Goal: Task Accomplishment & Management: Use online tool/utility

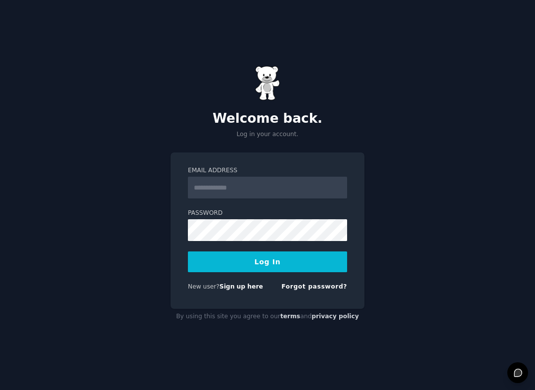
type input "**********"
click at [309, 259] on button "Log In" at bounding box center [267, 261] width 159 height 21
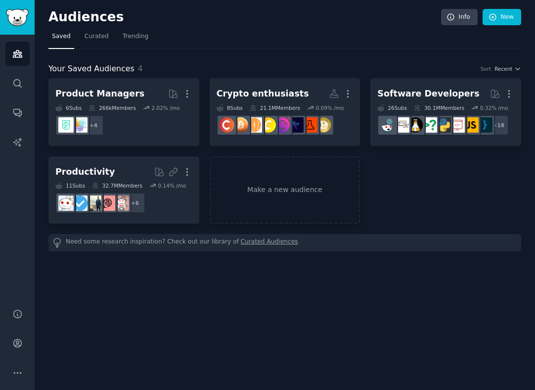
click at [248, 40] on nav "Saved Curated Trending" at bounding box center [284, 39] width 473 height 20
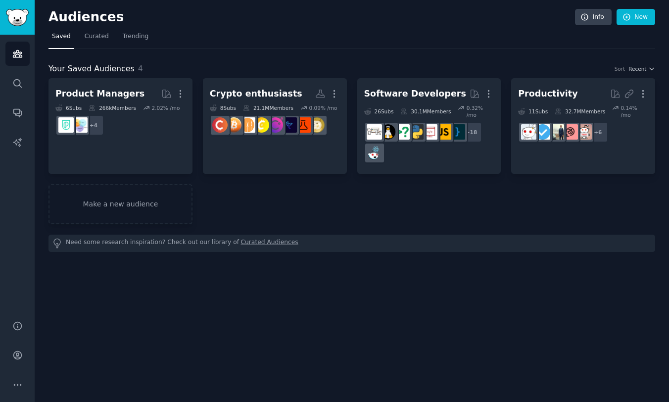
click at [535, 32] on nav "Saved Curated Trending" at bounding box center [351, 39] width 607 height 20
click at [363, 60] on div "Your Saved Audiences 4 Sort Recent Product Managers More 6 Sub s 266k Members 2…" at bounding box center [351, 150] width 607 height 203
click at [535, 18] on link "New" at bounding box center [635, 17] width 39 height 17
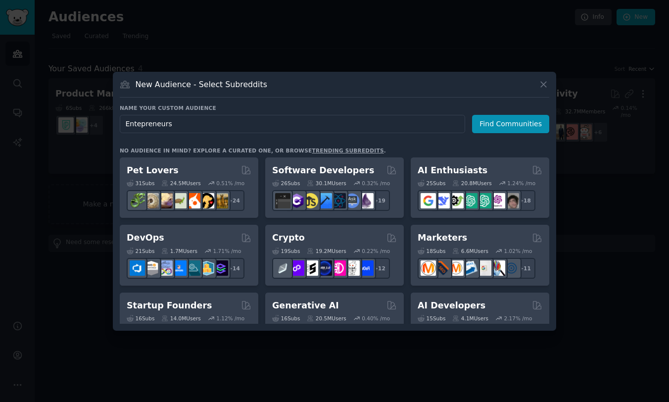
click at [146, 124] on input "Entepreneurs" at bounding box center [292, 124] width 345 height 18
click at [259, 124] on input "Entrepreneurs" at bounding box center [292, 124] width 345 height 18
type input "Entrepreneurs"
click at [504, 95] on div "New Audience - Select Subreddits" at bounding box center [334, 88] width 429 height 19
click at [517, 132] on button "Find Communities" at bounding box center [510, 124] width 77 height 18
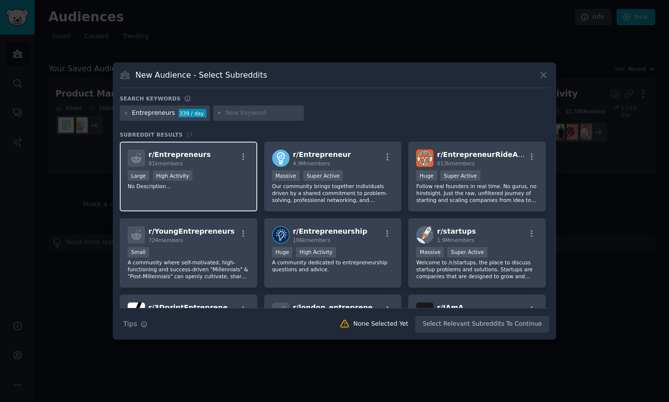
click at [220, 179] on div "Large High Activity" at bounding box center [189, 176] width 122 height 12
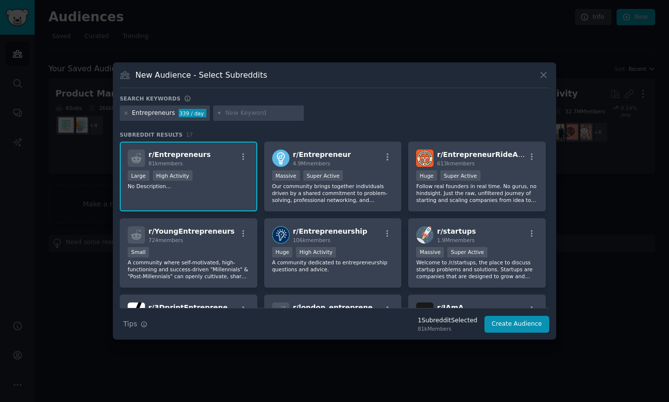
click at [212, 160] on div "r/ Entrepreneurs 81k members" at bounding box center [189, 157] width 122 height 17
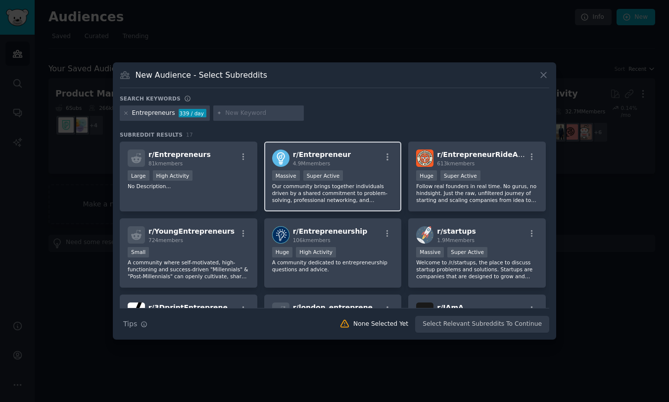
click at [361, 165] on div "r/ Entrepreneur 4.9M members" at bounding box center [333, 157] width 122 height 17
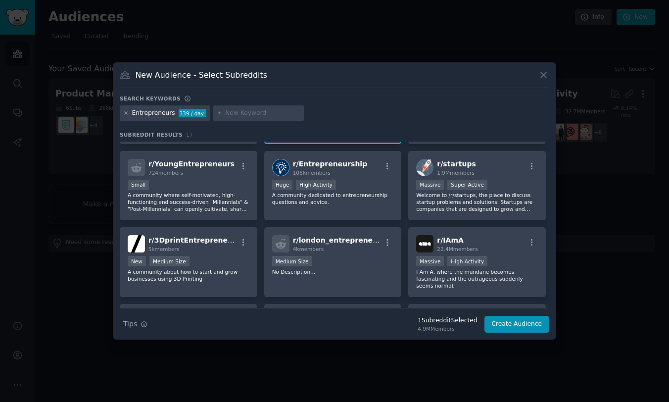
scroll to position [61, 0]
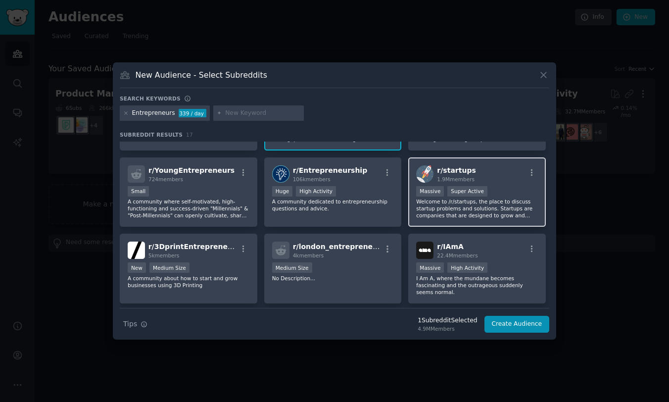
click at [489, 174] on div "r/ startups 1.9M members" at bounding box center [477, 173] width 122 height 17
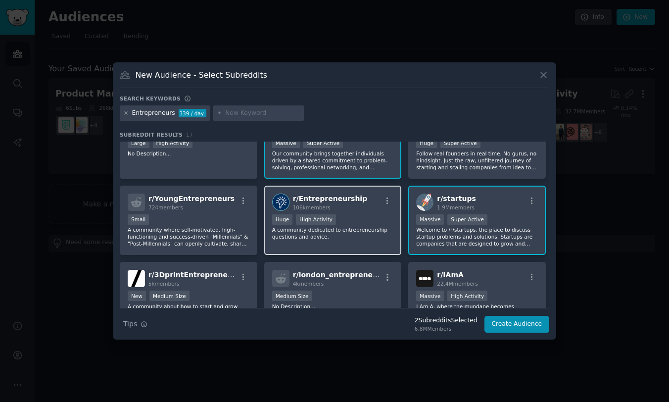
scroll to position [0, 0]
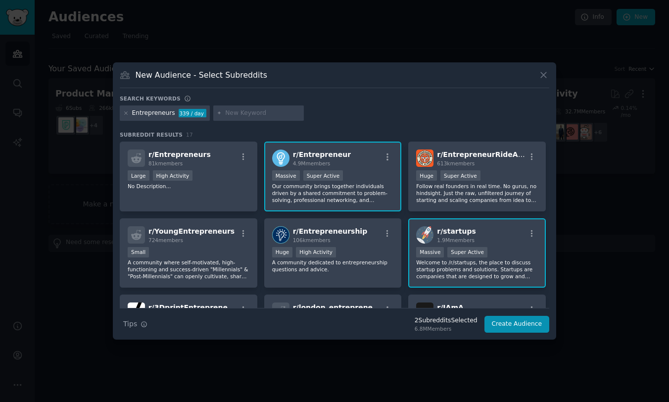
click at [273, 111] on input "text" at bounding box center [262, 113] width 75 height 9
type input "startup"
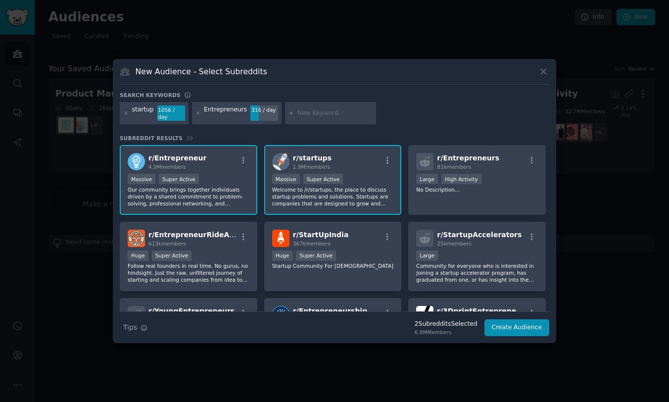
click at [360, 187] on p "Welcome to /r/startups, the place to discuss startup problems and solutions. St…" at bounding box center [333, 196] width 122 height 21
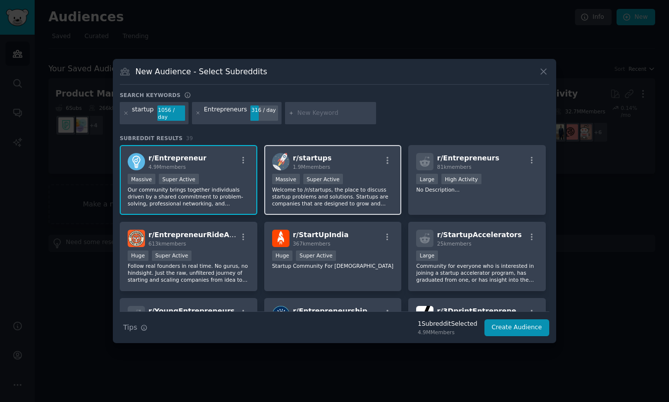
click at [370, 180] on div ">= 95th percentile for submissions / day Massive Super Active" at bounding box center [333, 180] width 122 height 12
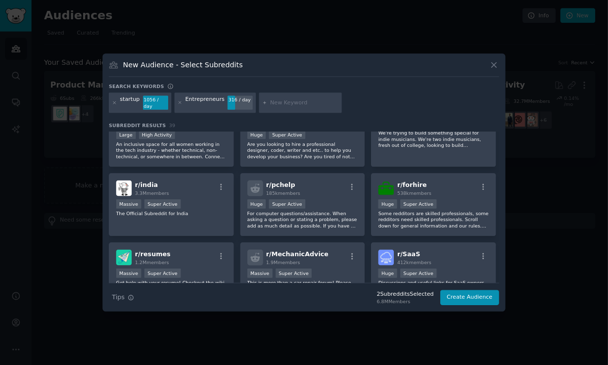
scroll to position [796, 0]
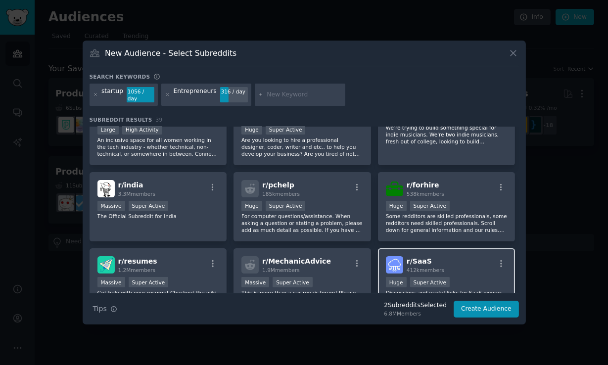
click at [457, 257] on div "r/ SaaS 412k members" at bounding box center [447, 264] width 122 height 17
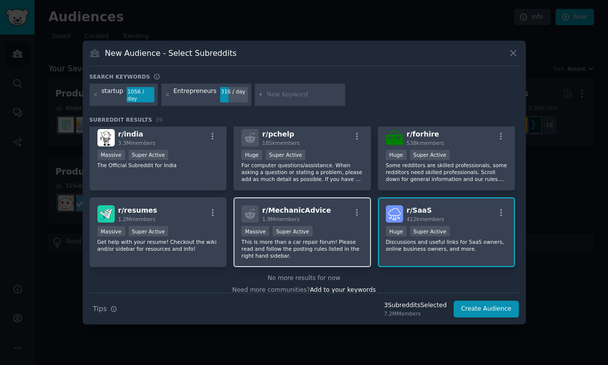
scroll to position [852, 0]
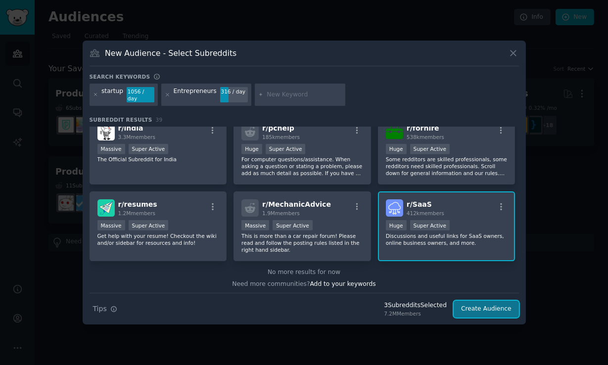
click at [489, 301] on button "Create Audience" at bounding box center [486, 309] width 65 height 17
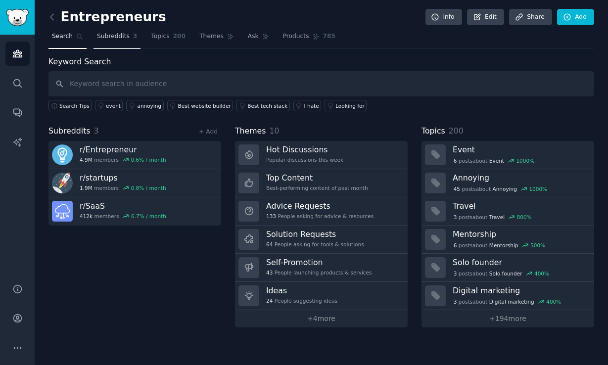
click at [109, 33] on span "Subreddits" at bounding box center [113, 36] width 33 height 9
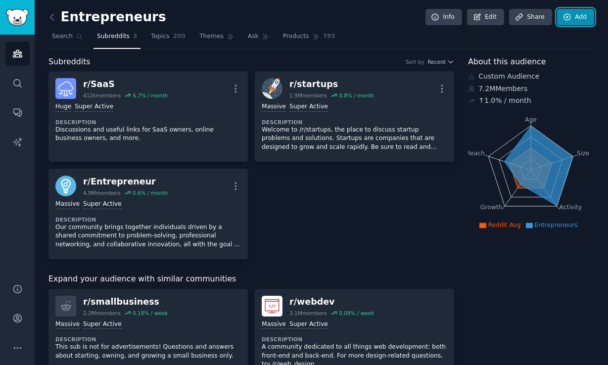
click at [535, 15] on link "Add" at bounding box center [575, 17] width 37 height 17
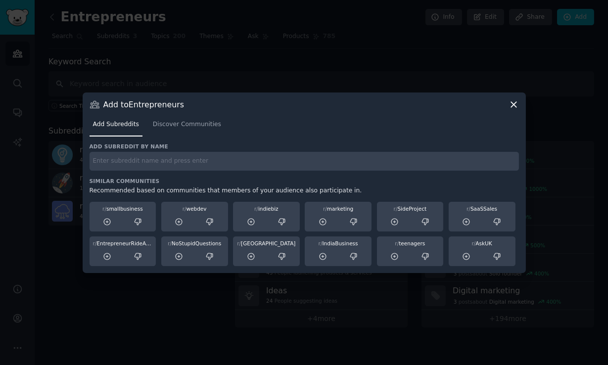
click at [271, 164] on input "text" at bounding box center [304, 161] width 429 height 19
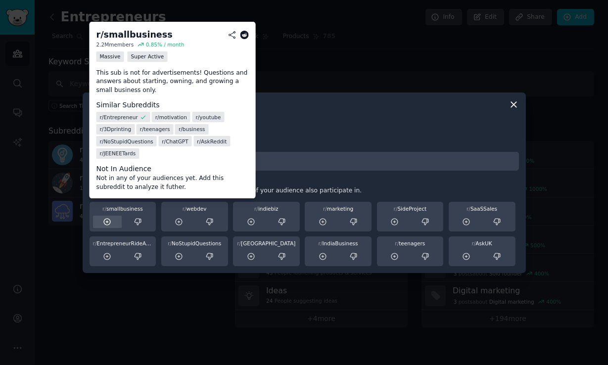
click at [106, 224] on icon at bounding box center [107, 222] width 9 height 9
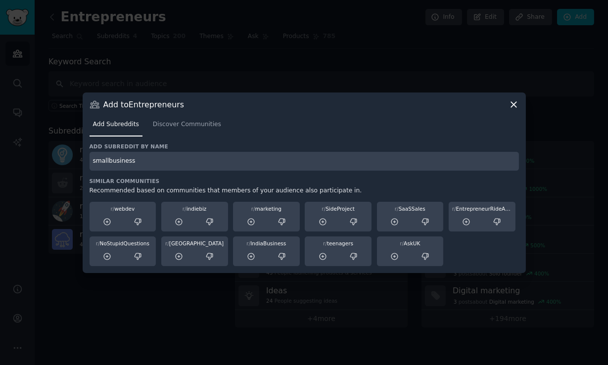
click at [188, 166] on input "smallbusiness" at bounding box center [304, 161] width 429 height 19
type input "askmarketing"
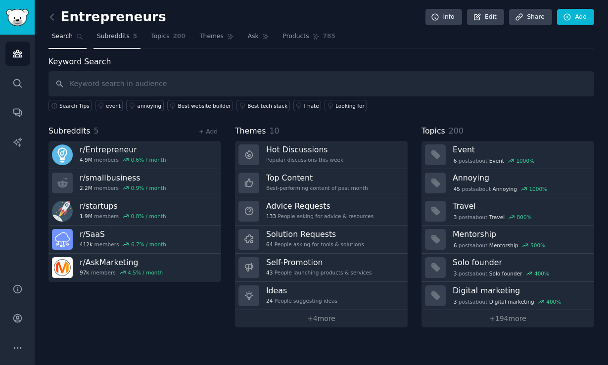
click at [116, 38] on span "Subreddits" at bounding box center [113, 36] width 33 height 9
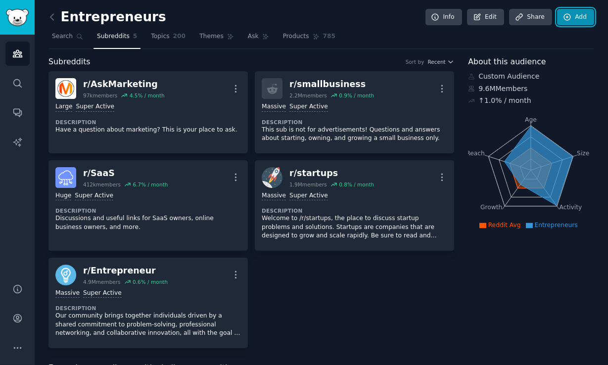
click at [535, 10] on link "Add" at bounding box center [575, 17] width 37 height 17
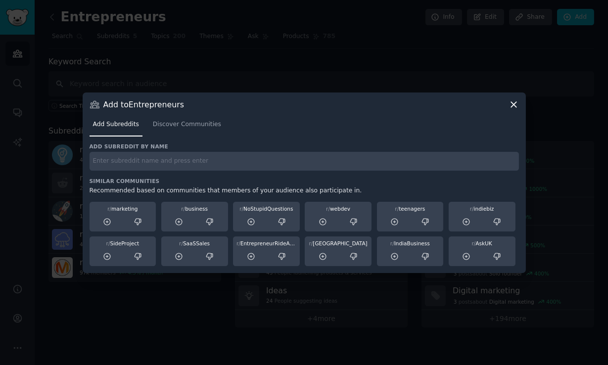
click at [238, 159] on input "text" at bounding box center [304, 161] width 429 height 19
click at [177, 167] on input "text" at bounding box center [304, 161] width 429 height 19
paste input "Entrepreneurship"
type input "Entrepreneurship"
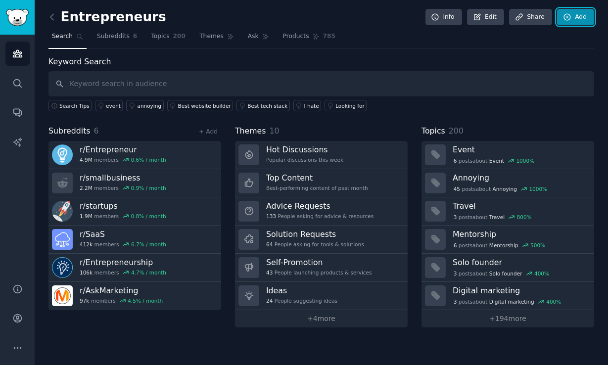
click at [535, 16] on link "Add" at bounding box center [575, 17] width 37 height 17
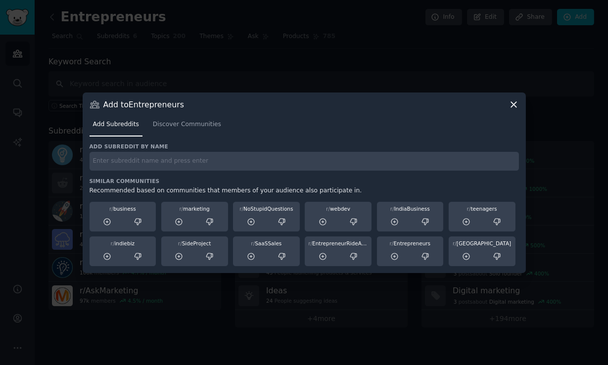
click at [231, 165] on input "text" at bounding box center [304, 161] width 429 height 19
paste input "growmybusiness"
type input "growmybusiness"
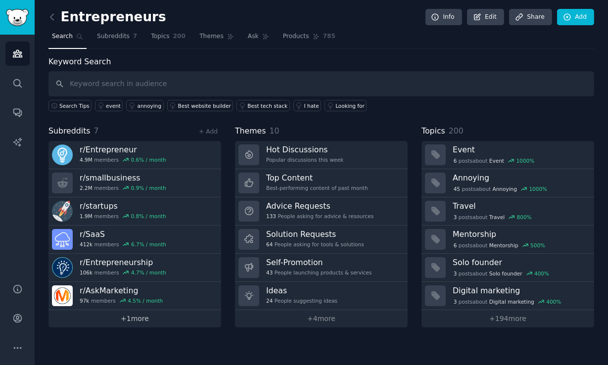
click at [139, 320] on link "+ 1 more" at bounding box center [134, 318] width 173 height 17
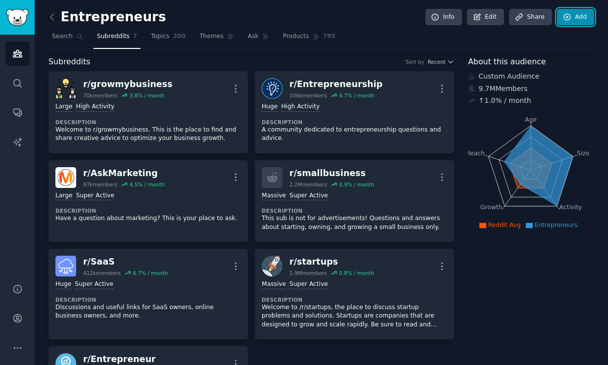
click at [535, 17] on icon at bounding box center [567, 17] width 6 height 6
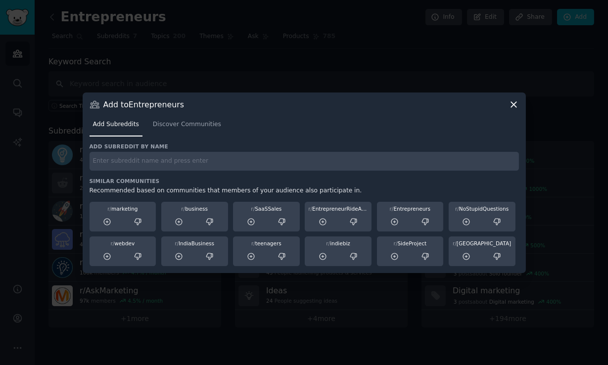
click at [301, 164] on input "text" at bounding box center [304, 161] width 429 height 19
paste input "ycombinator"
type input "ycombinator"
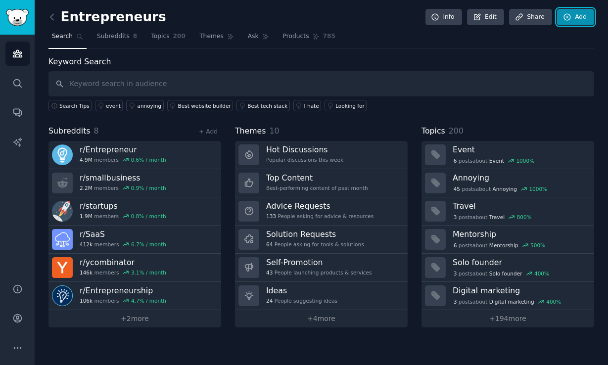
click at [535, 12] on link "Add" at bounding box center [575, 17] width 37 height 17
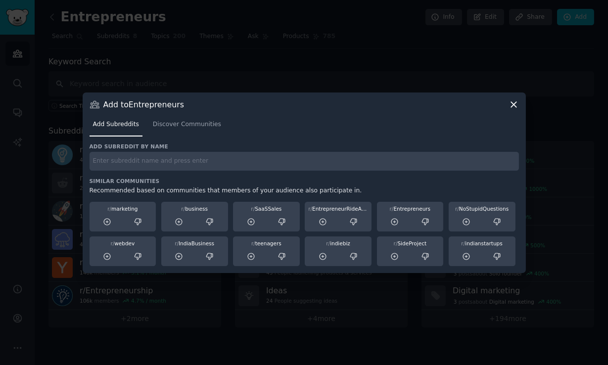
click at [331, 164] on input "text" at bounding box center [304, 161] width 429 height 19
paste input "business"
type input "business"
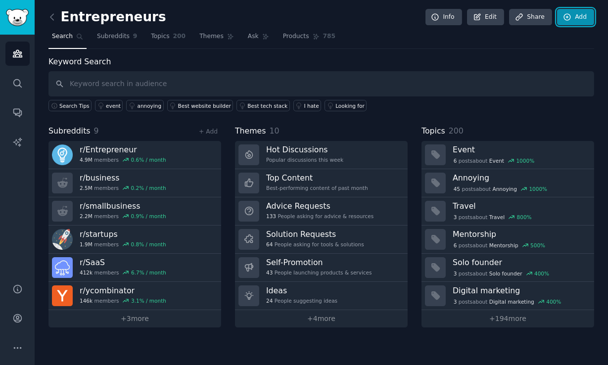
click at [535, 15] on link "Add" at bounding box center [575, 17] width 37 height 17
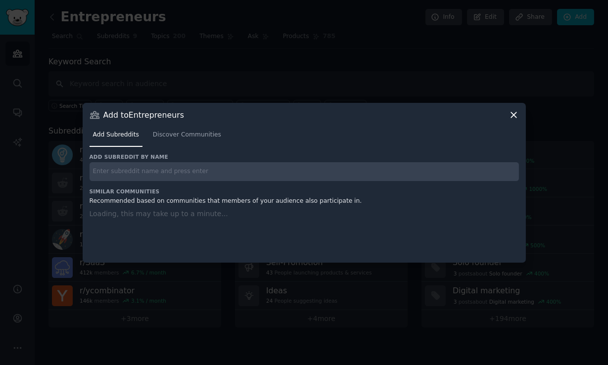
click at [284, 164] on input "text" at bounding box center [304, 171] width 429 height 19
paste input "startups"
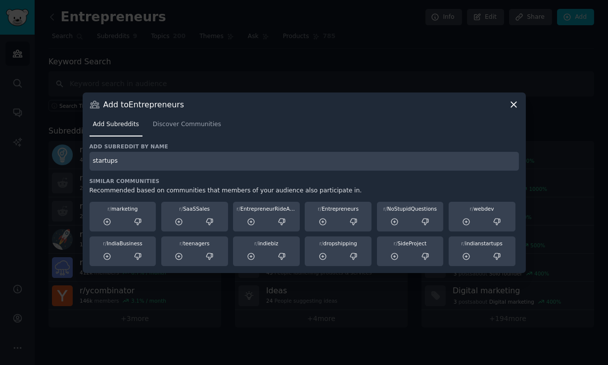
type input "startups"
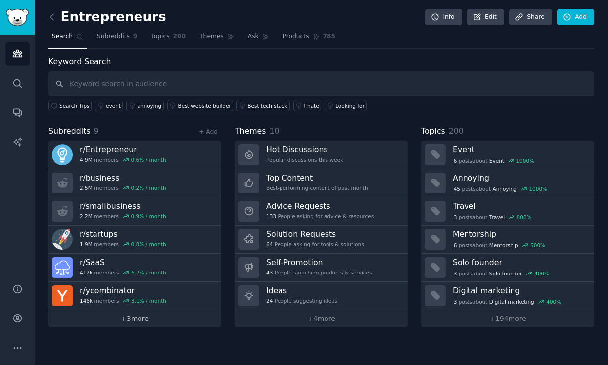
click at [173, 320] on link "+ 3 more" at bounding box center [134, 318] width 173 height 17
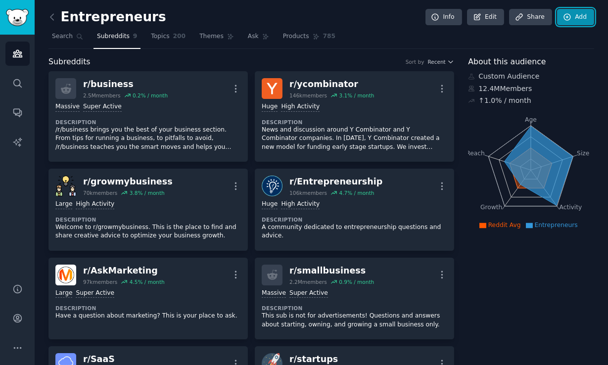
click at [535, 15] on link "Add" at bounding box center [575, 17] width 37 height 17
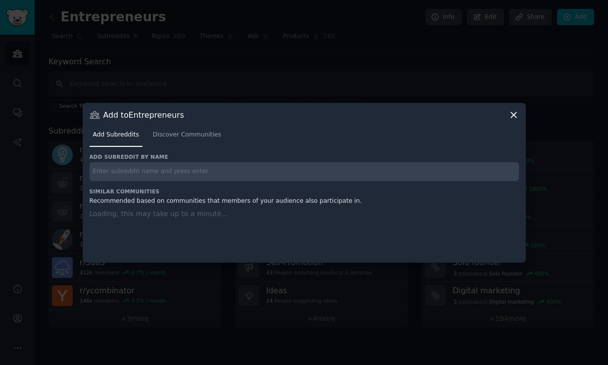
click at [292, 173] on input "text" at bounding box center [304, 171] width 429 height 19
paste input "EntrepreneurRideAlong"
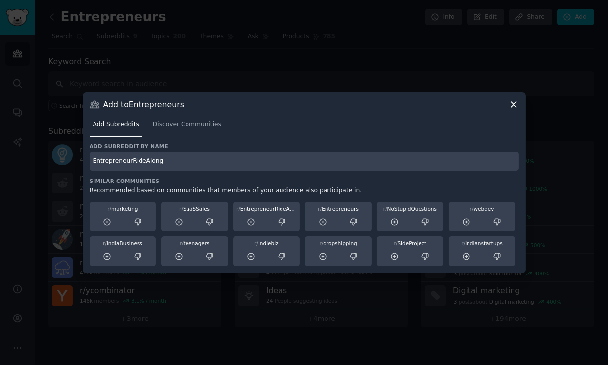
type input "EntrepreneurRideAlong"
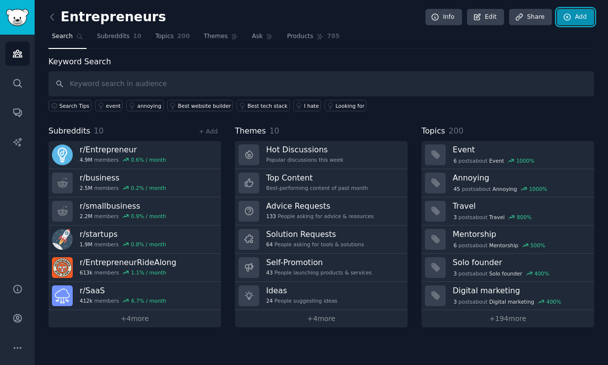
click at [535, 17] on link "Add" at bounding box center [575, 17] width 37 height 17
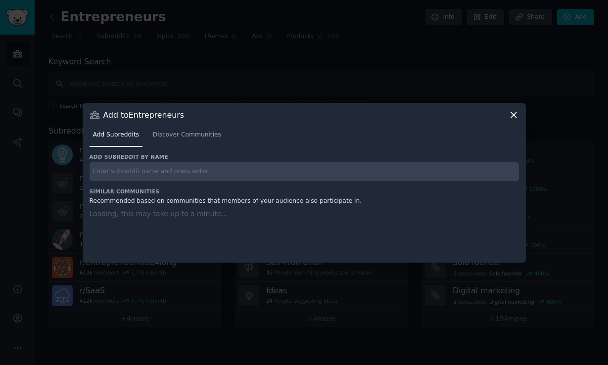
click at [373, 167] on input "text" at bounding box center [304, 171] width 429 height 19
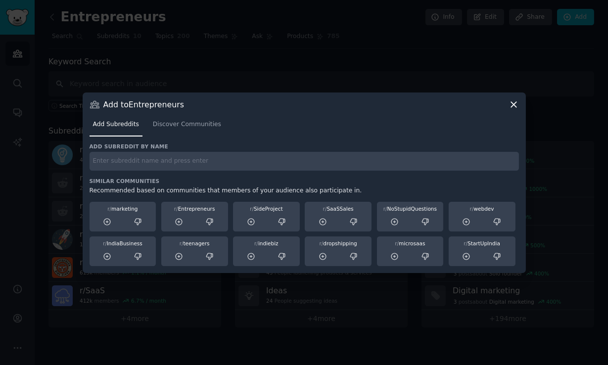
paste input "startup"
type input "startup"
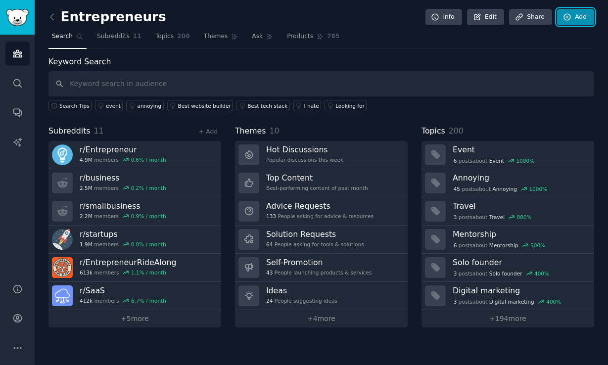
click at [535, 16] on link "Add" at bounding box center [575, 17] width 37 height 17
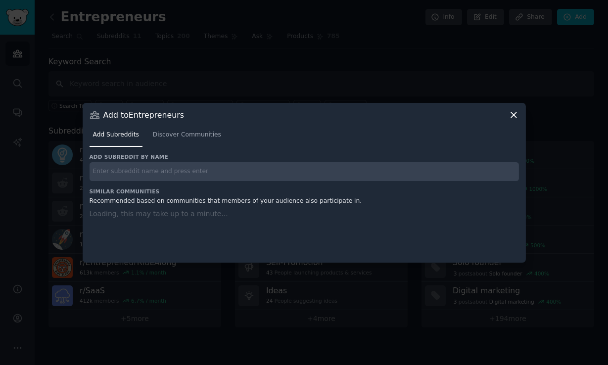
click at [349, 170] on input "text" at bounding box center [304, 171] width 429 height 19
paste input "indiehackers"
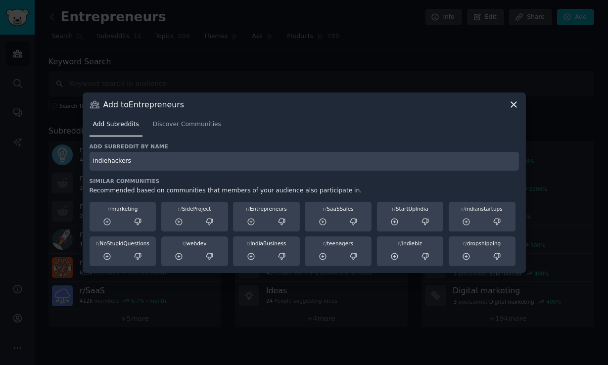
type input "indiehackers"
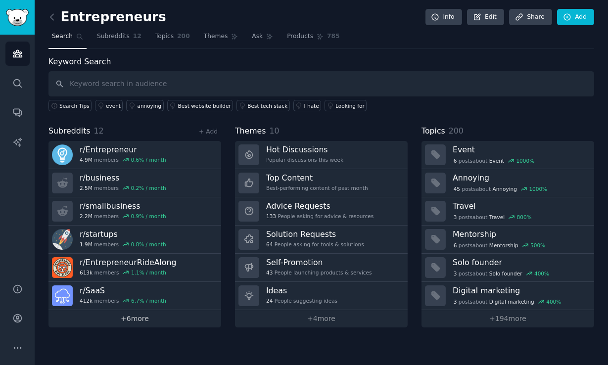
click at [154, 323] on link "+ 6 more" at bounding box center [134, 318] width 173 height 17
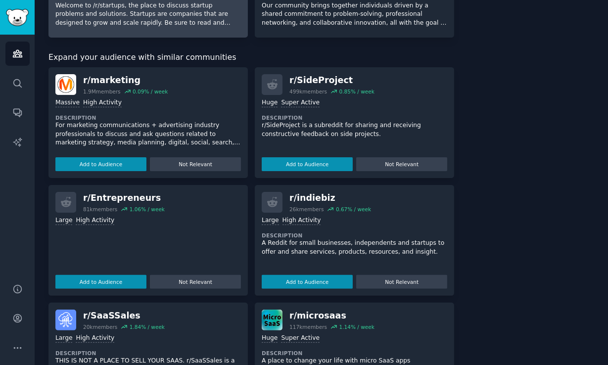
scroll to position [595, 0]
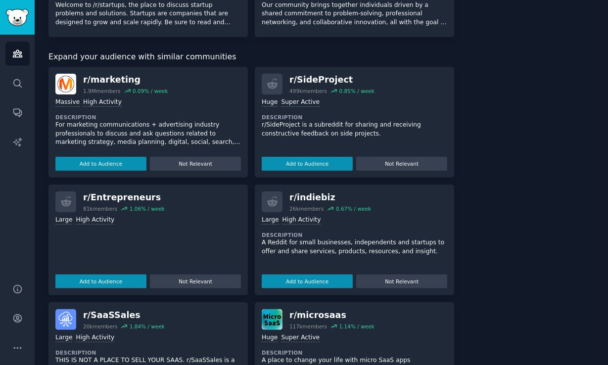
click at [476, 110] on div "About this audience Custom Audience 13.4M Members ↑ 1.0 % / month Age Size Acti…" at bounding box center [531, 113] width 126 height 1305
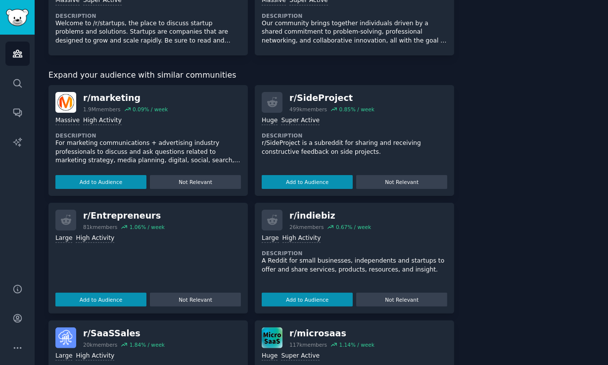
scroll to position [576, 0]
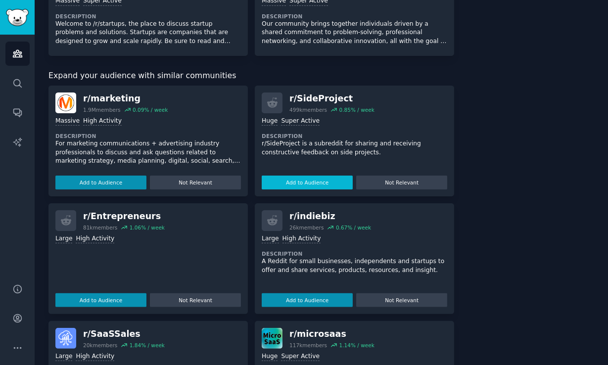
click at [321, 182] on button "Add to Audience" at bounding box center [307, 183] width 91 height 14
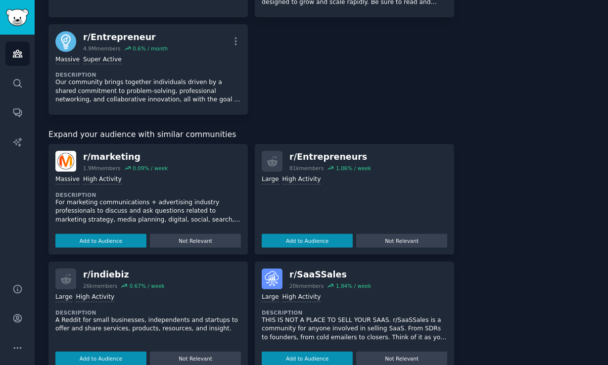
scroll to position [614, 0]
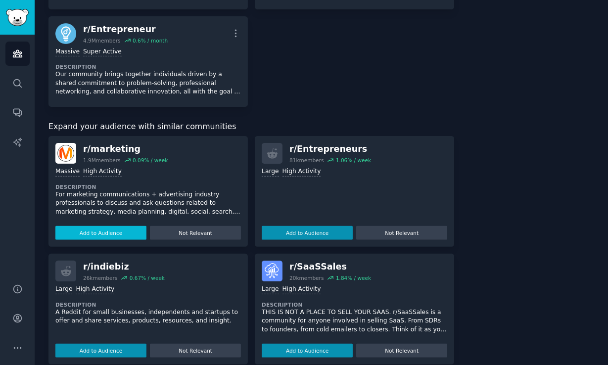
click at [126, 232] on button "Add to Audience" at bounding box center [100, 233] width 91 height 14
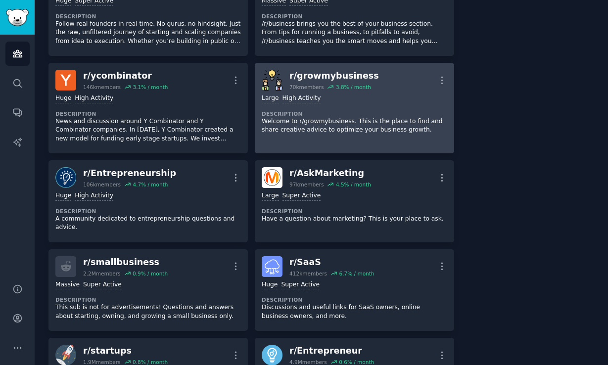
scroll to position [300, 0]
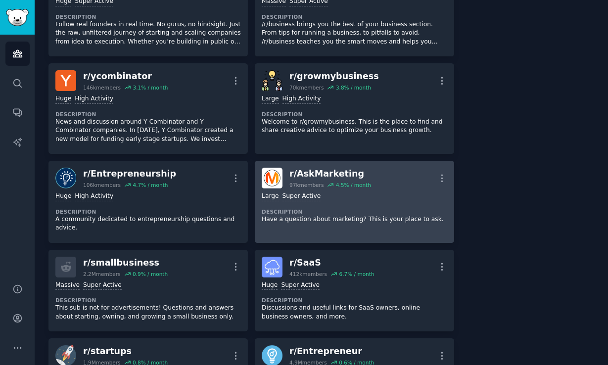
click at [357, 169] on div "r/ AskMarketing" at bounding box center [330, 174] width 82 height 12
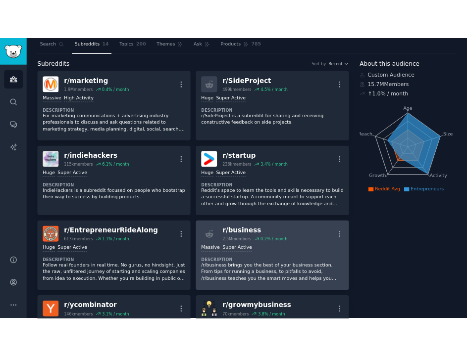
scroll to position [28, 0]
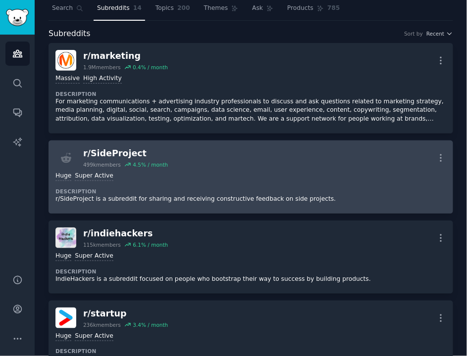
click at [251, 156] on div "r/ SideProject 499k members 4.5 % / month More" at bounding box center [250, 157] width 390 height 21
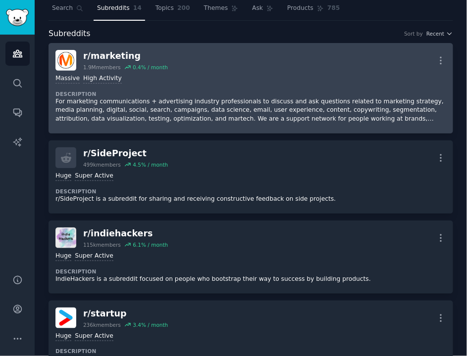
click at [192, 89] on div "Massive High Activity Description For marketing communications + advertising in…" at bounding box center [250, 99] width 390 height 56
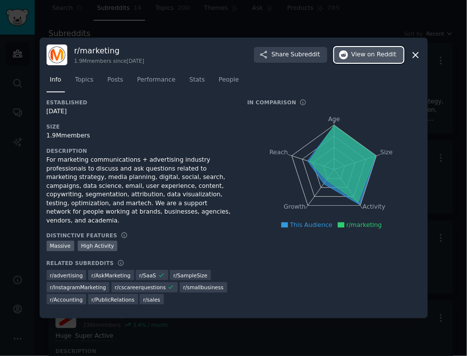
click at [366, 58] on span "View on Reddit" at bounding box center [373, 54] width 45 height 9
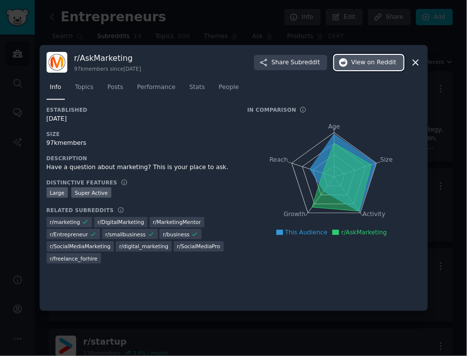
click at [375, 61] on span "on Reddit" at bounding box center [381, 62] width 29 height 9
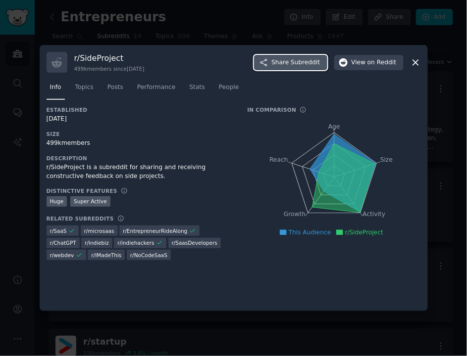
click at [293, 63] on span "Subreddit" at bounding box center [304, 62] width 29 height 9
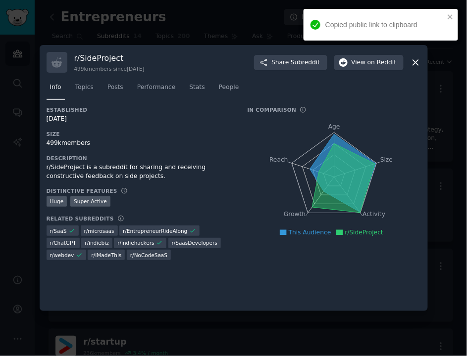
click at [363, 101] on div "Info Topics Posts Performance Stats People" at bounding box center [234, 90] width 374 height 34
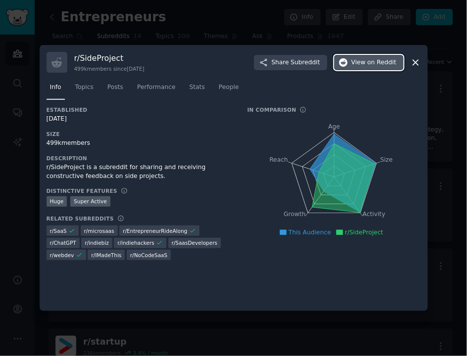
click at [369, 63] on span "on Reddit" at bounding box center [381, 62] width 29 height 9
